Goal: Task Accomplishment & Management: Use online tool/utility

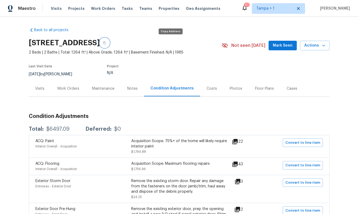
click at [109, 45] on button "button" at bounding box center [105, 43] width 10 height 10
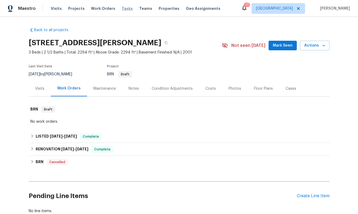
click at [123, 8] on span "Tasks" at bounding box center [127, 9] width 11 height 4
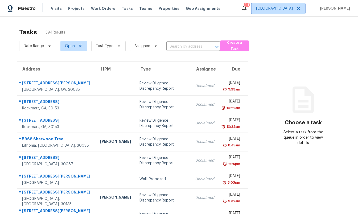
click at [267, 7] on span "Atlanta" at bounding box center [274, 8] width 37 height 5
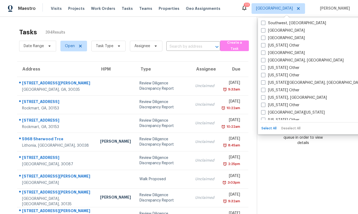
scroll to position [778, 0]
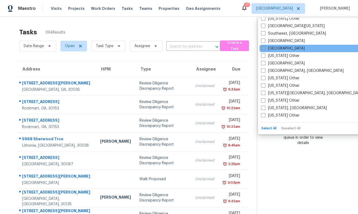
click at [273, 46] on label "Tampa" at bounding box center [283, 48] width 44 height 5
click at [265, 46] on input "Tampa" at bounding box center [262, 47] width 3 height 3
checkbox input "true"
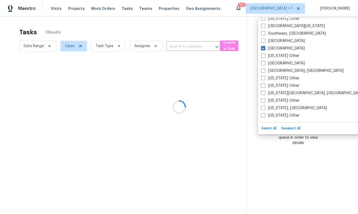
click at [42, 45] on div at bounding box center [179, 107] width 358 height 214
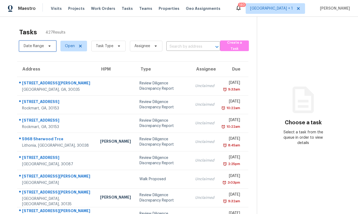
click at [43, 48] on span "Date Range" at bounding box center [34, 45] width 20 height 5
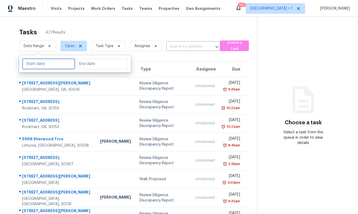
click at [42, 69] on input "text" at bounding box center [48, 64] width 52 height 11
select select "9"
select select "2025"
select select "10"
select select "2025"
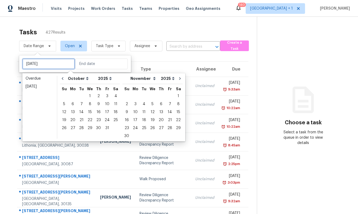
type input "Tue, Oct 07"
click at [74, 111] on div "13" at bounding box center [72, 111] width 9 height 7
type input "Mon, Oct 13"
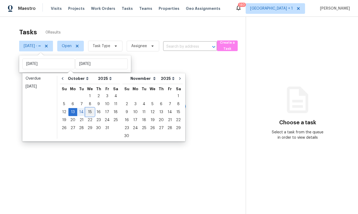
click at [88, 111] on div "15" at bounding box center [90, 111] width 9 height 7
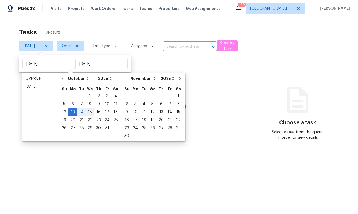
type input "[DATE]"
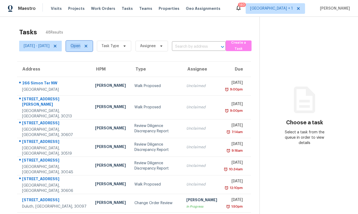
click at [80, 47] on span "Open" at bounding box center [76, 45] width 10 height 5
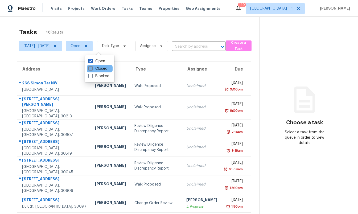
click at [96, 69] on label "Closed" at bounding box center [97, 68] width 19 height 5
click at [92, 69] on input "Closed" at bounding box center [89, 67] width 3 height 3
checkbox input "true"
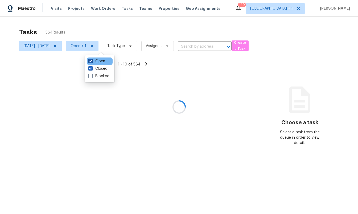
click at [95, 61] on label "Open" at bounding box center [96, 61] width 17 height 5
click at [92, 61] on input "Open" at bounding box center [89, 60] width 3 height 3
checkbox input "false"
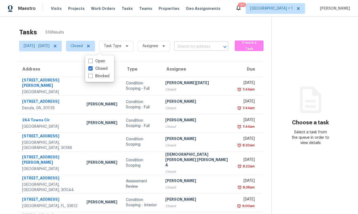
click at [202, 47] on input "text" at bounding box center [193, 47] width 39 height 8
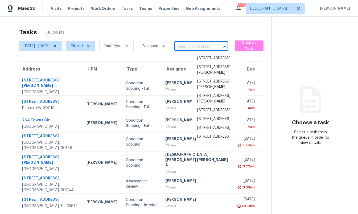
paste input "8810 41st St N, Pinellas Park, FL 33782"
type input "8810 41st St N, Pinellas Park, FL 33782"
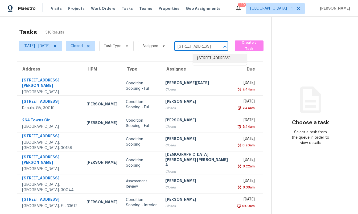
click at [207, 61] on li "8810 41st St N, Pinellas Park, FL 33782" at bounding box center [220, 58] width 54 height 9
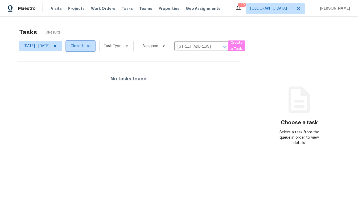
click at [95, 47] on span "Closed" at bounding box center [80, 46] width 29 height 11
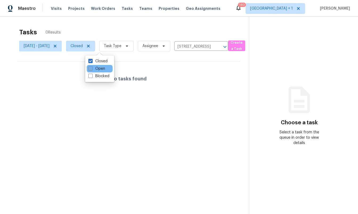
click at [101, 67] on label "Open" at bounding box center [96, 68] width 17 height 5
click at [92, 67] on input "Open" at bounding box center [89, 67] width 3 height 3
checkbox input "true"
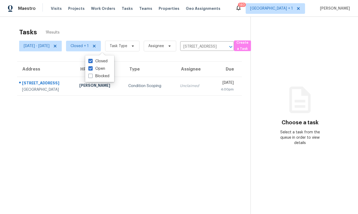
click at [142, 60] on section "Tasks 1 Results Mon, Oct 13 - Wed, Oct 15 Closed + 1 Task Type Assignee 8810 41…" at bounding box center [130, 128] width 242 height 206
